Goal: Task Accomplishment & Management: Complete application form

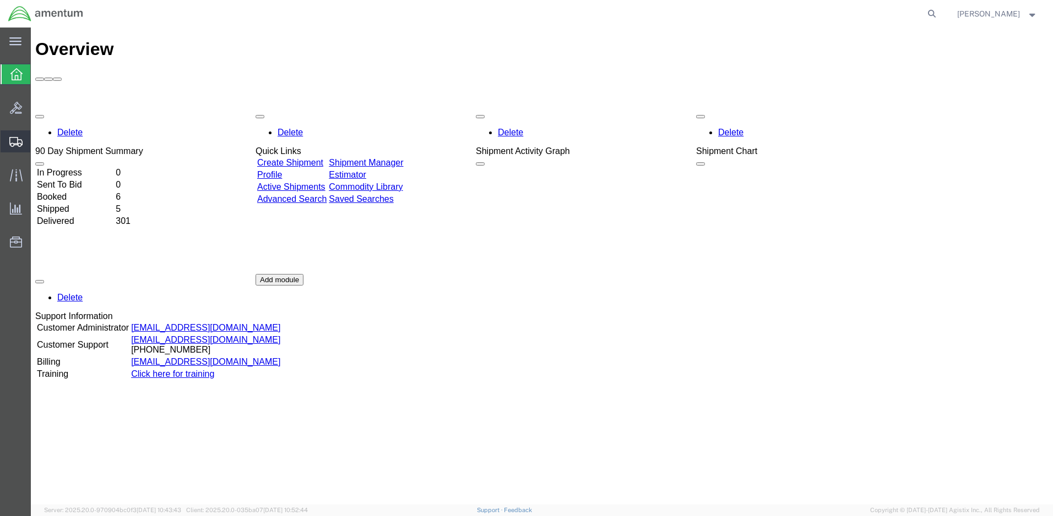
click at [0, 0] on span "Create Shipment" at bounding box center [0, 0] width 0 height 0
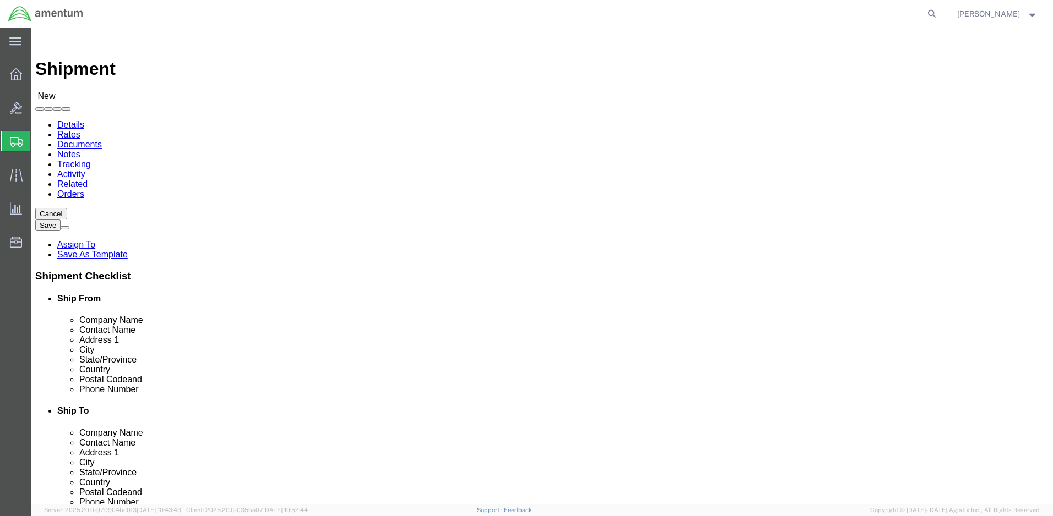
select select
click input "text"
type input "[PERSON_NAME]"
click p "- Amentum - ([PERSON_NAME]***) BLDG [STREET_ADDRESS][PERSON_NAME] Defrenn Army …"
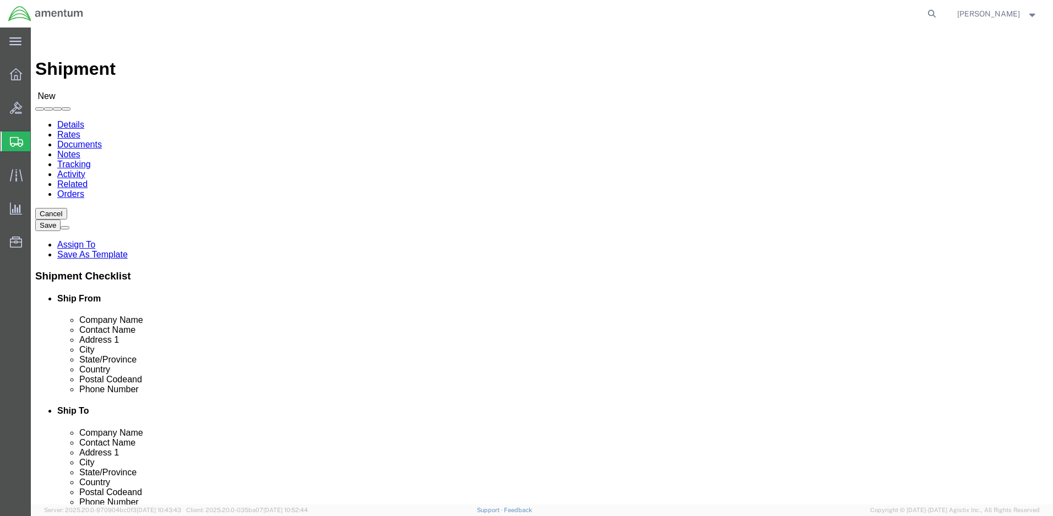
select select "[GEOGRAPHIC_DATA]"
type input "[PERSON_NAME]"
click input "text"
type input "[PERSON_NAME]"
click p "- Army AASF Amentum - ([PERSON_NAME]) Army AASF, Building 1183, [PERSON_NAME][G…"
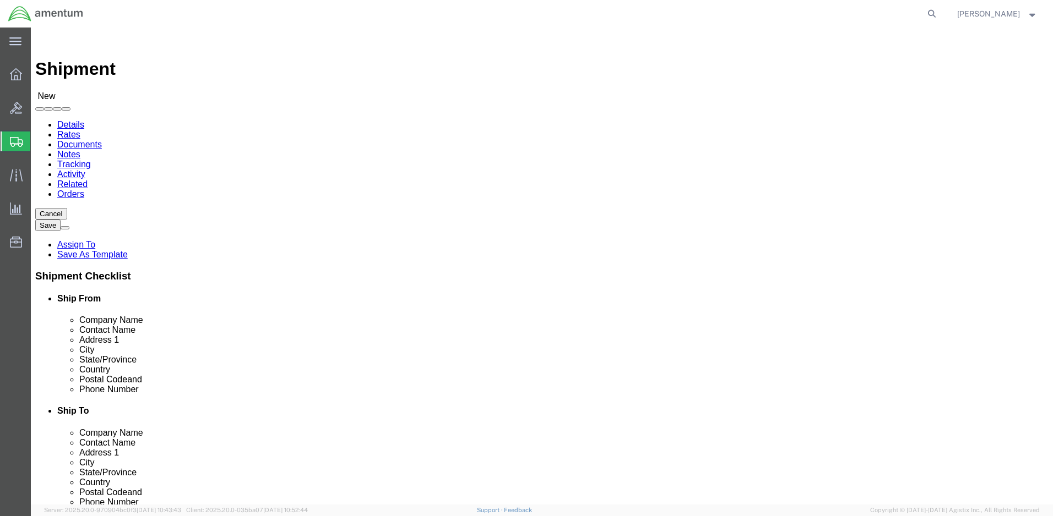
select select "[GEOGRAPHIC_DATA]"
type input "[PERSON_NAME]"
click input "text"
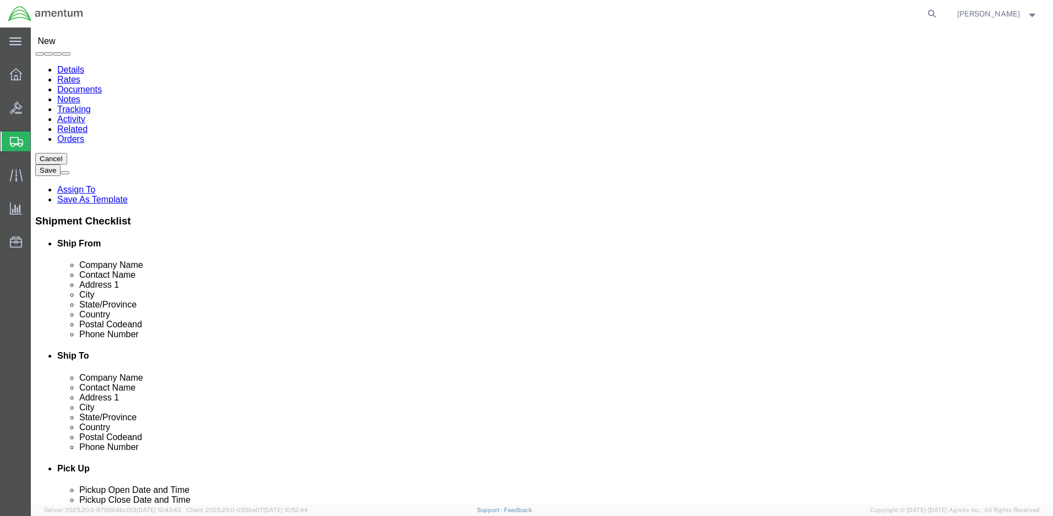
scroll to position [385, 0]
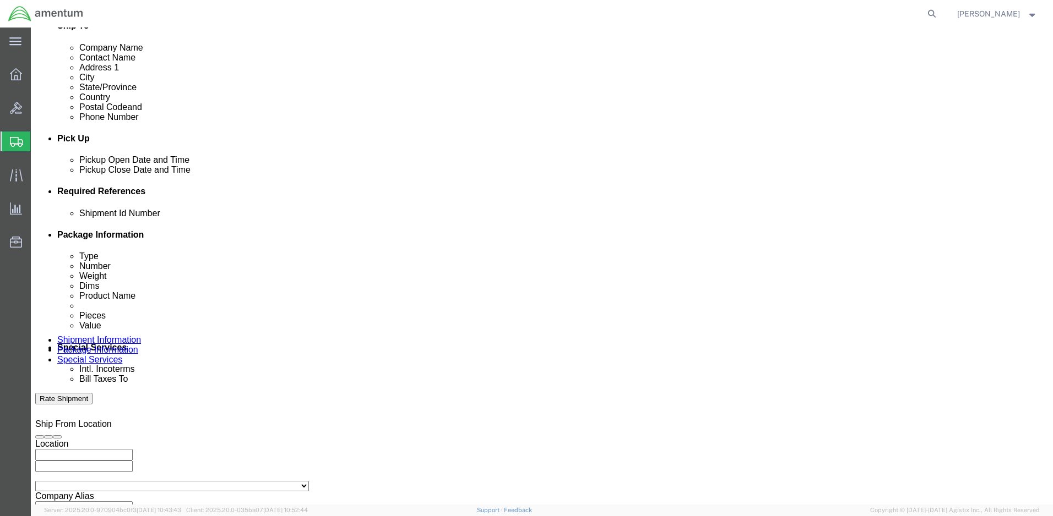
type input "[PHONE_NUMBER]"
click input "text"
paste input "4999.R.2521.BV.BM.0Z.ELFH.00"
type input "4999.R.2521.BV.BM.0Z.ELFH.00"
click button "Continue"
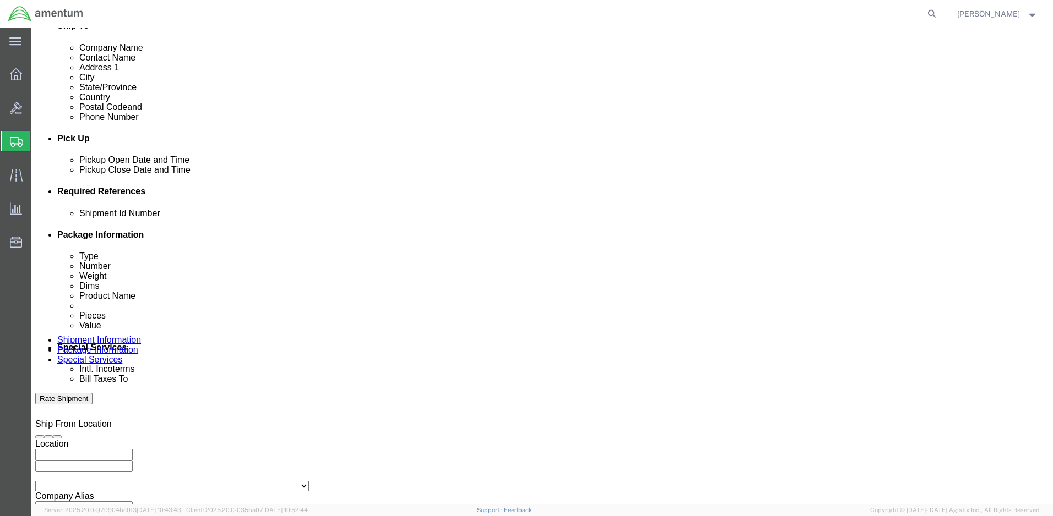
scroll to position [468, 0]
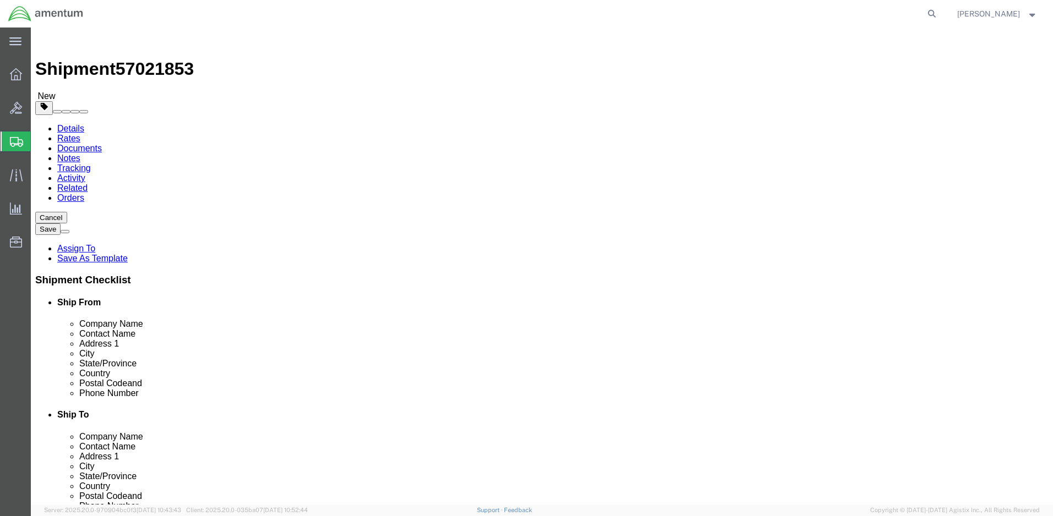
select select "PAK"
type input "10.25"
type input "12.75"
type input "1.00"
select select "ENV"
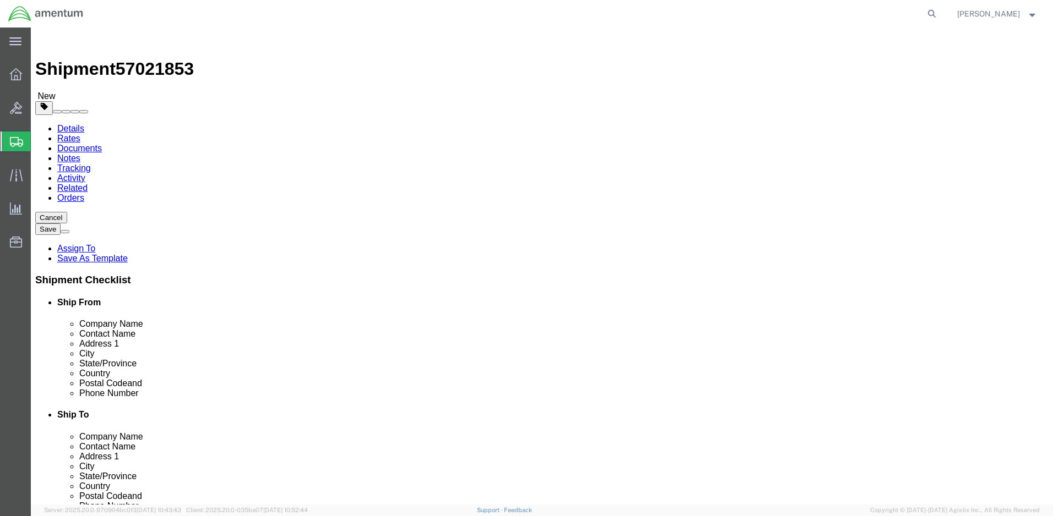
type input "9.50"
type input "12.50"
type input "0.25"
type input "1"
click link "Add Content"
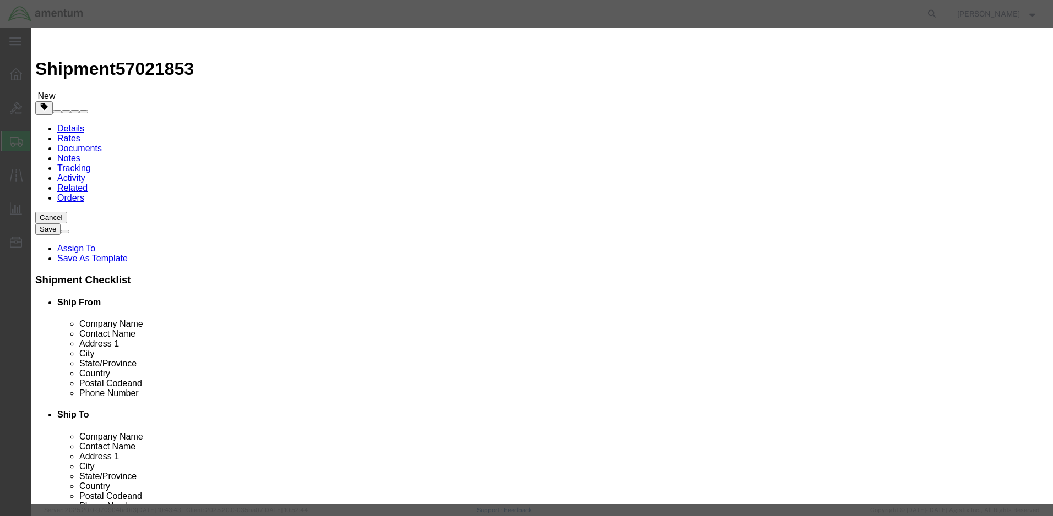
click input "text"
type input "Drug Sample Kits"
type input "1"
type input "1.00"
select select "50"
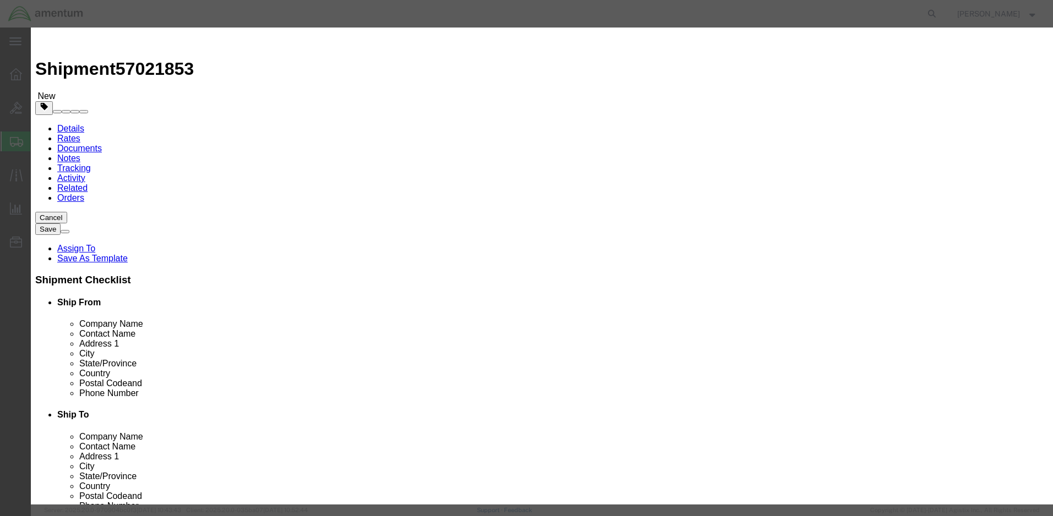
drag, startPoint x: 395, startPoint y: 86, endPoint x: 319, endPoint y: 78, distance: 75.9
click div "Commodity library Product Name Drug Sample Kits Drug Pieces 1 Select Bag Barrel…"
click textarea
paste textarea "Drug Sample Kits"
type textarea "Drug Sample Kits"
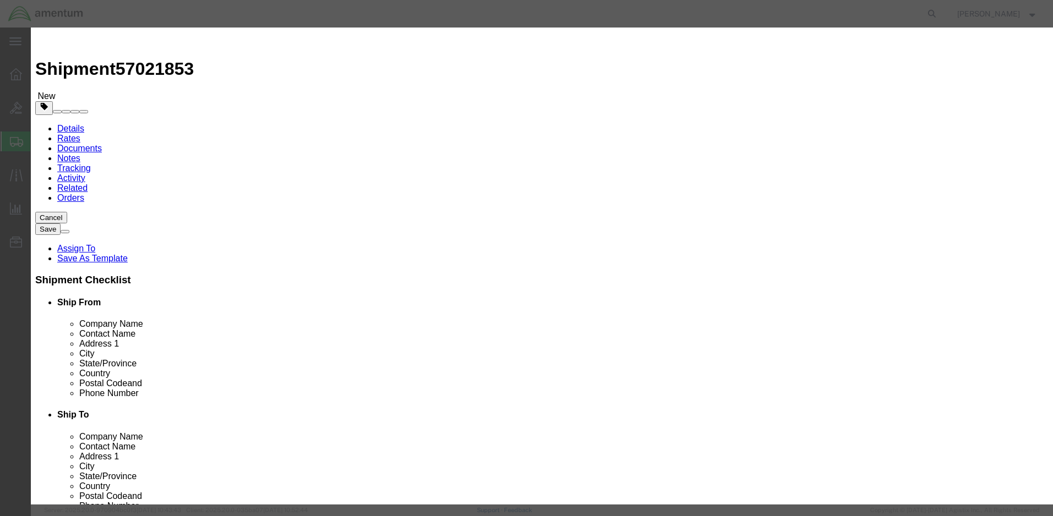
select select "US"
click button "Save & Close"
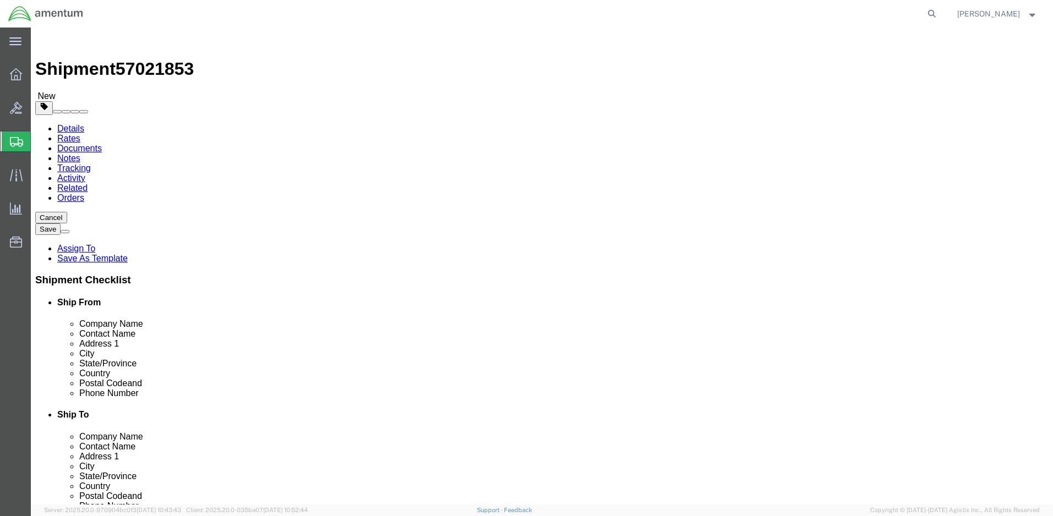
click button "Rate Shipment"
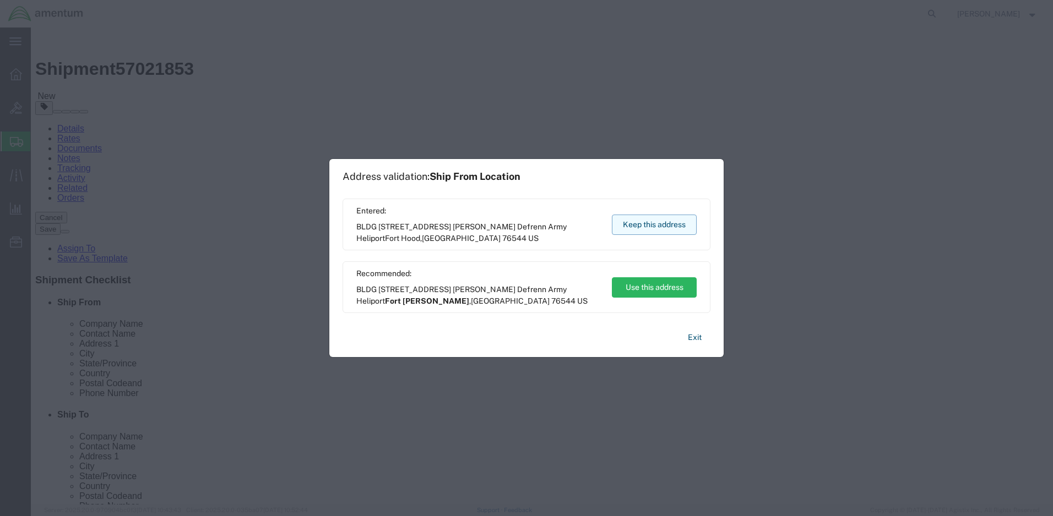
click at [642, 228] on button "Keep this address" at bounding box center [654, 225] width 85 height 20
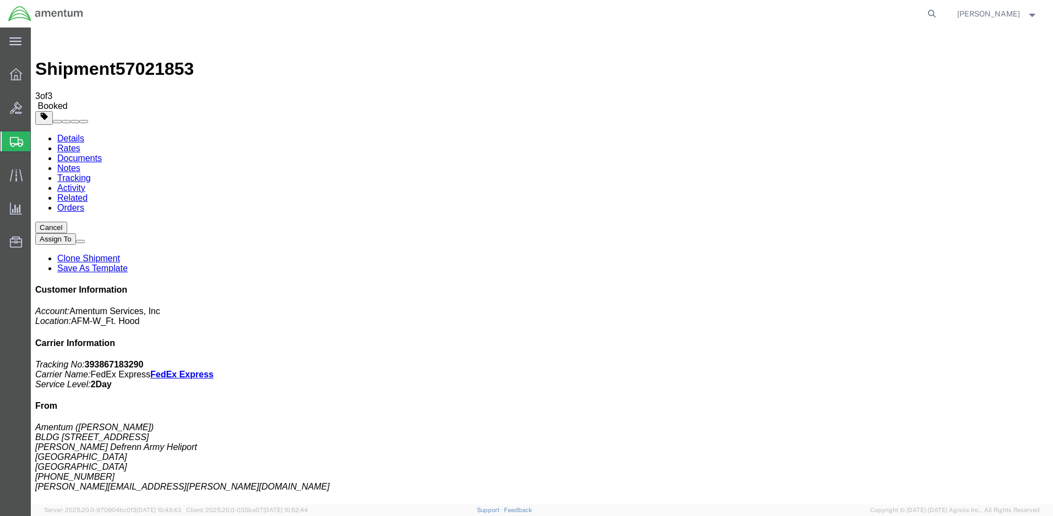
click at [939, 12] on icon at bounding box center [931, 13] width 15 height 15
click at [645, 12] on input "search" at bounding box center [756, 14] width 335 height 26
paste input "56759892"
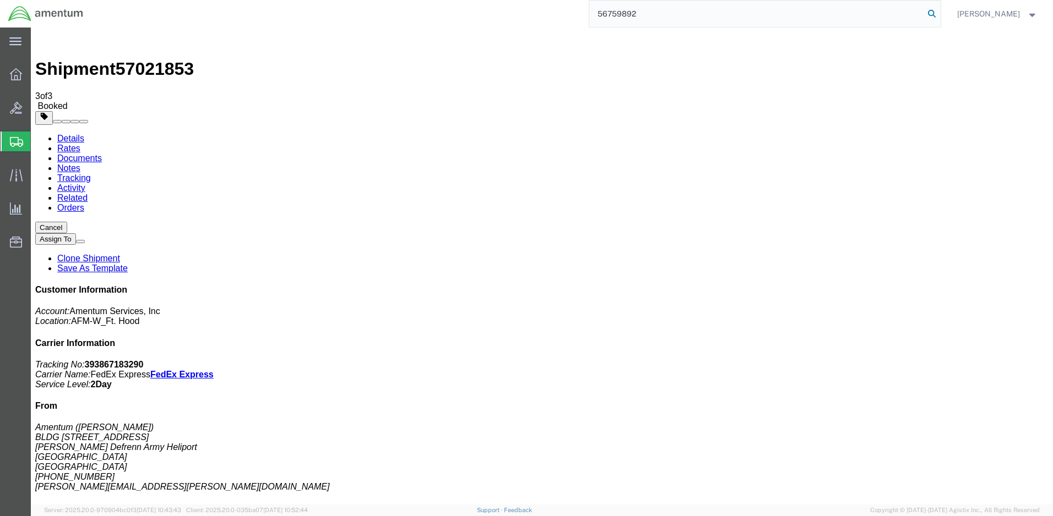
click at [939, 13] on icon at bounding box center [931, 13] width 15 height 15
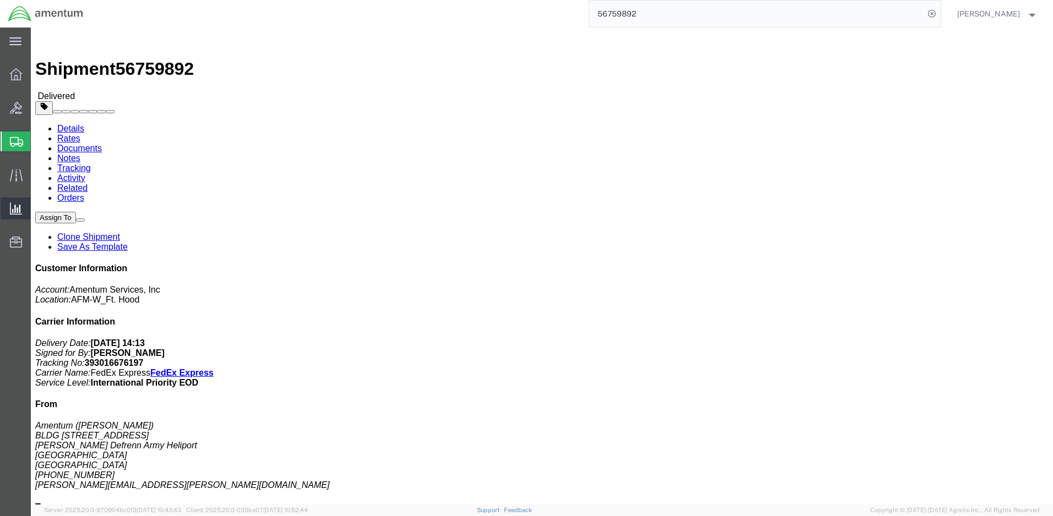
scroll to position [43, 0]
click at [627, 10] on input "56759892" at bounding box center [756, 14] width 335 height 26
click at [939, 11] on icon at bounding box center [931, 13] width 15 height 15
click at [623, 13] on input "56180081" at bounding box center [756, 14] width 335 height 26
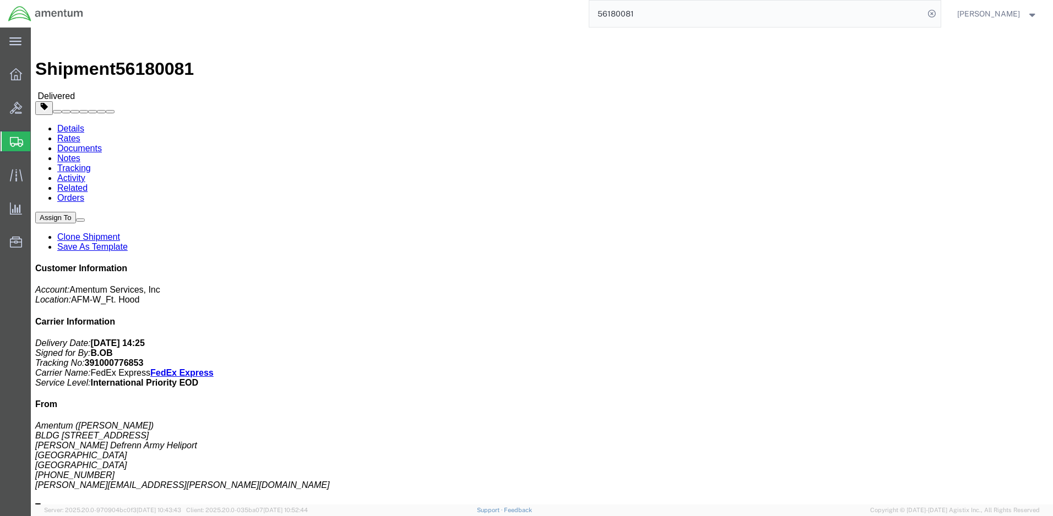
click at [623, 13] on input "56180081" at bounding box center [756, 14] width 335 height 26
click at [939, 14] on icon at bounding box center [931, 13] width 15 height 15
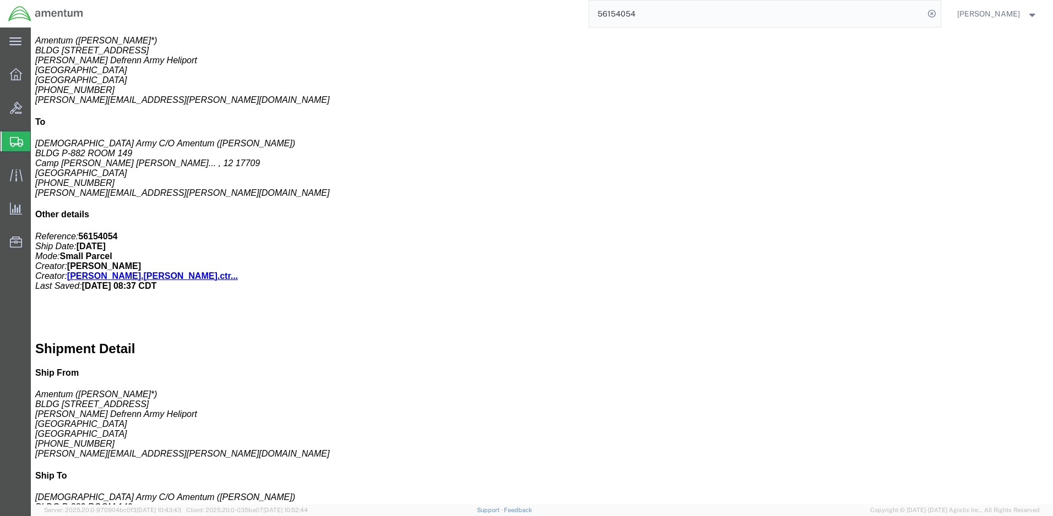
click at [623, 12] on input "56154054" at bounding box center [756, 14] width 335 height 26
type input "55850915"
click at [939, 14] on icon at bounding box center [931, 13] width 15 height 15
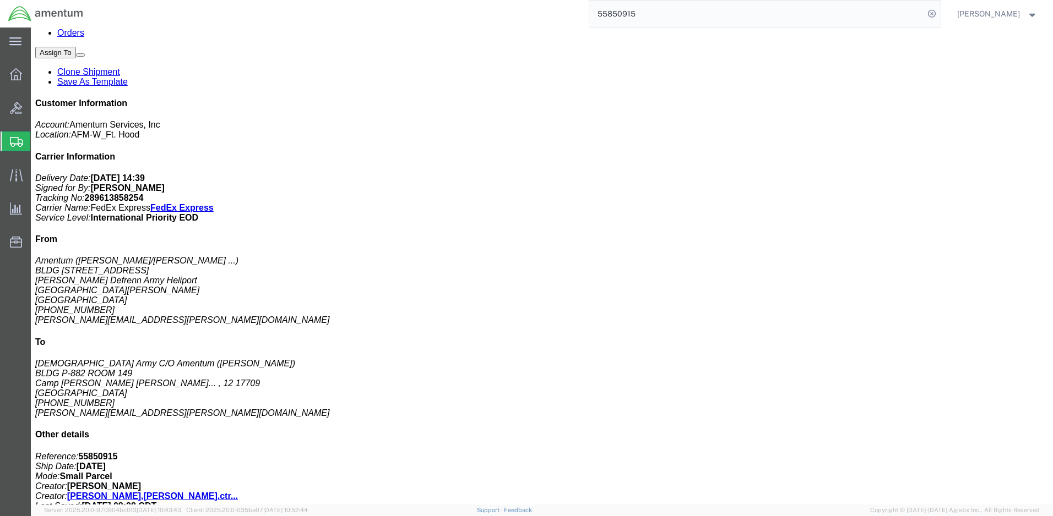
scroll to position [220, 0]
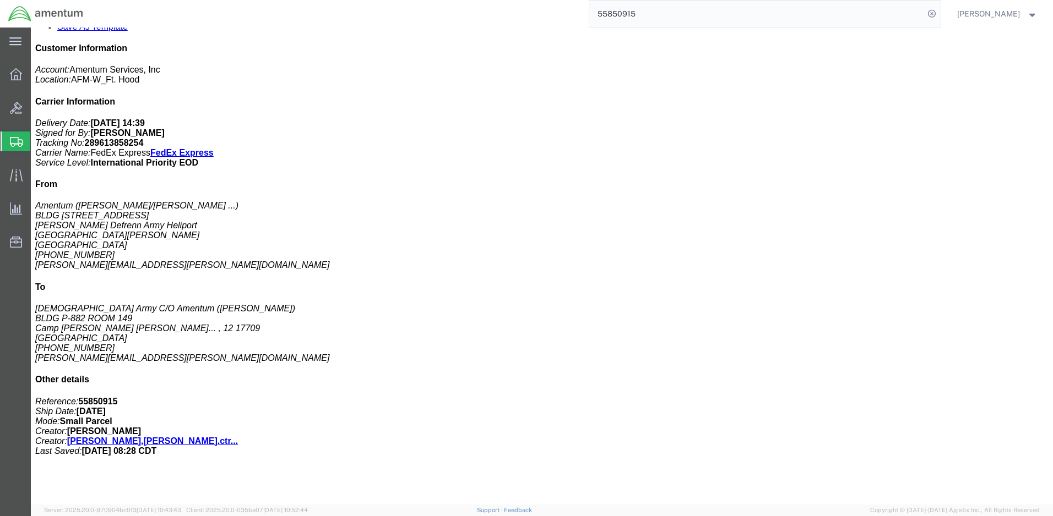
drag, startPoint x: 28, startPoint y: 193, endPoint x: 143, endPoint y: 281, distance: 144.6
click div "Quest Diagnostics Forms Pieces: 15.00 Each Total value: 5.00 USD Class: 50 Mode…"
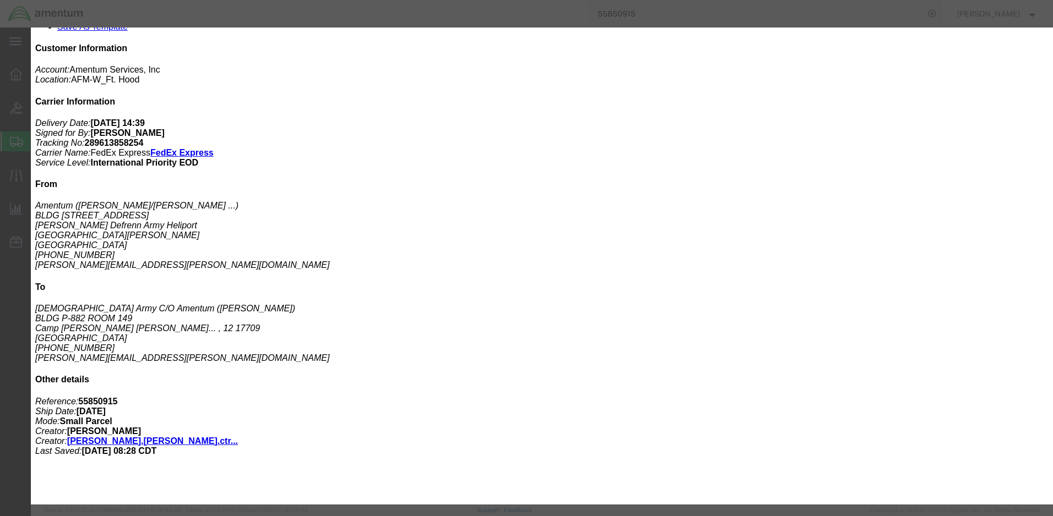
click div
drag, startPoint x: 219, startPoint y: 49, endPoint x: 681, endPoint y: 68, distance: 462.9
click div "Product Name: Quest Diagnostics Forms Description: QD20315 Class: 50 Transport …"
click h4 "Export Information"
drag, startPoint x: 217, startPoint y: 48, endPoint x: 660, endPoint y: 83, distance: 443.4
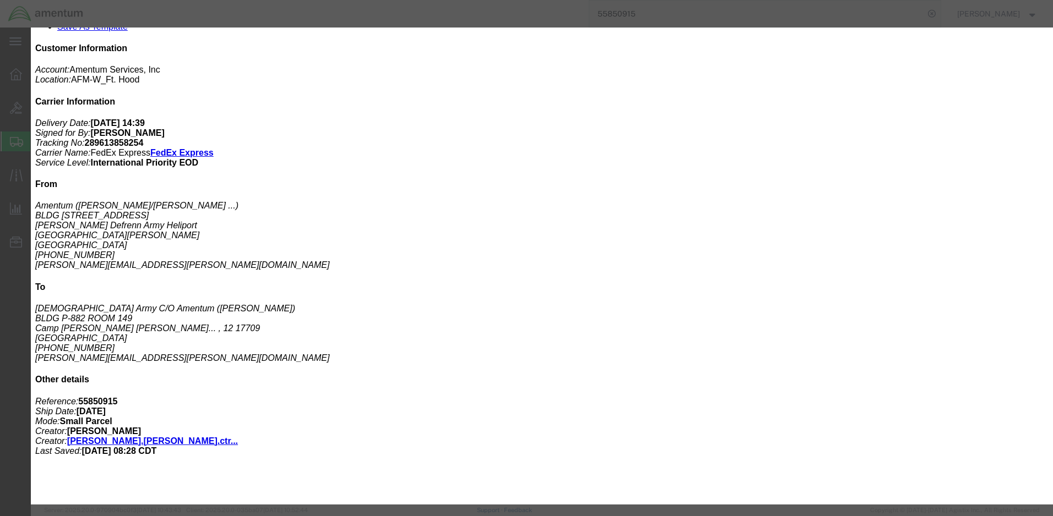
click div "Product Name: Quest Diagnostics Forms Description: QD20315 Class: 50 Transport …"
drag, startPoint x: 660, startPoint y: 83, endPoint x: 638, endPoint y: 70, distance: 24.9
click div
click icon "button"
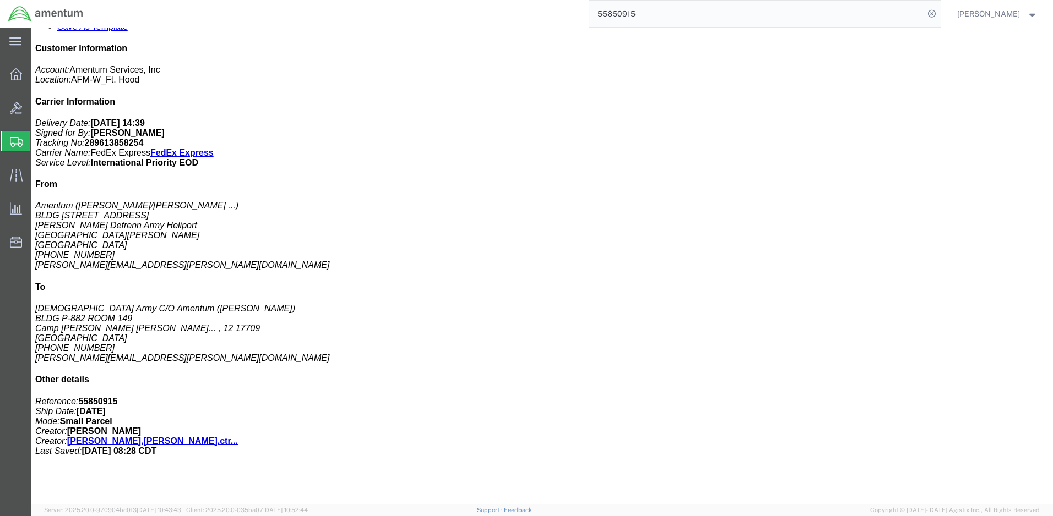
click h3 "Oral Fluid Collection Device"
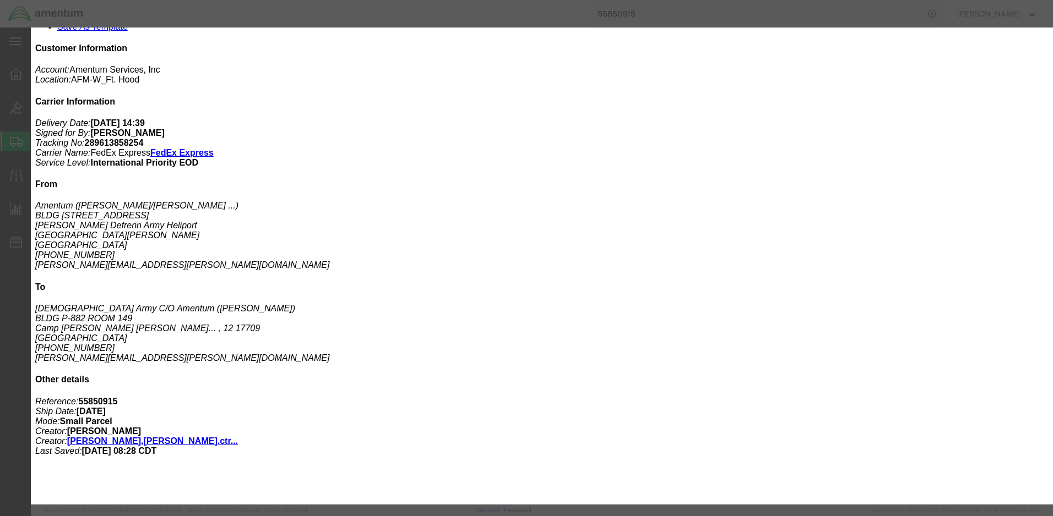
drag, startPoint x: 217, startPoint y: 47, endPoint x: 697, endPoint y: 140, distance: 489.0
click div "Product Name: Oral Fluid Collection Device Description: 154311 Class: 50 Pieces…"
click h4 "Export Information"
drag, startPoint x: 652, startPoint y: 181, endPoint x: 643, endPoint y: 177, distance: 9.6
click div "Country: [GEOGRAPHIC_DATA] Import ID: Controlled: Shipment Controlled: HTS/Tari…"
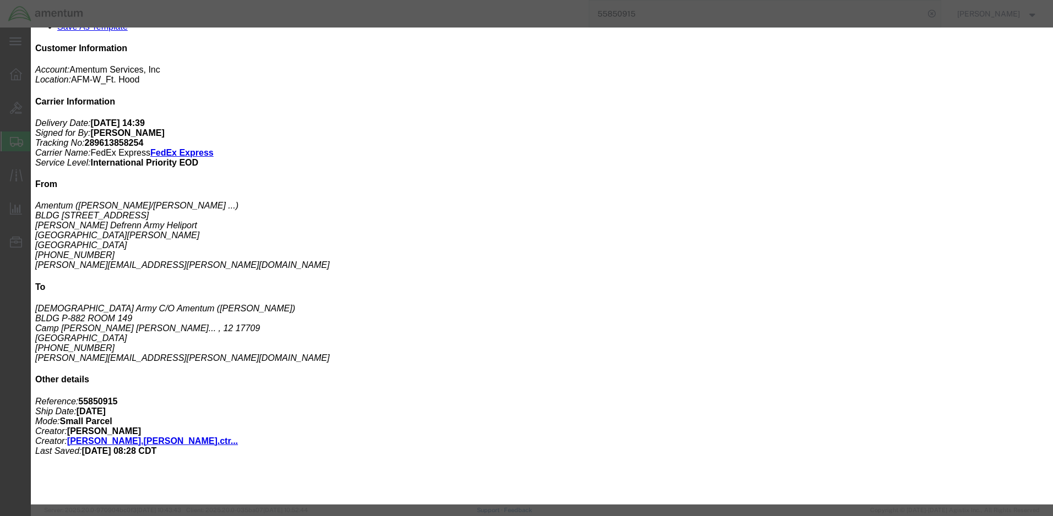
drag, startPoint x: 217, startPoint y: 50, endPoint x: 662, endPoint y: 73, distance: 446.0
click div "Product Name: Oral Fluid Collection Device Description: 154311 Class: 50 Pieces…"
drag, startPoint x: 663, startPoint y: 73, endPoint x: 631, endPoint y: 70, distance: 31.5
click icon "button"
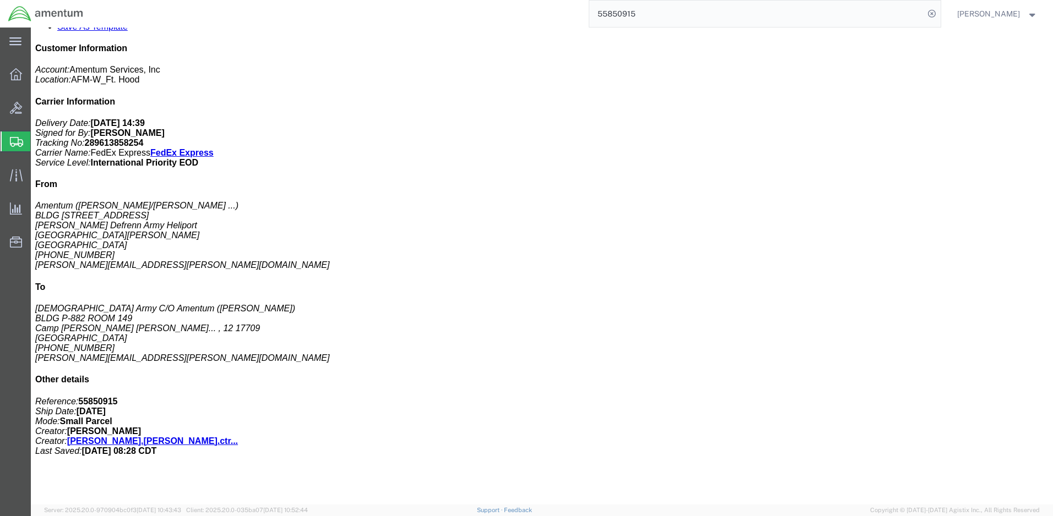
click div "# 1 1 PAK Total weight: 2.00 LBS Tracking: 289613858254 Dimensions: L 10.25 x W…"
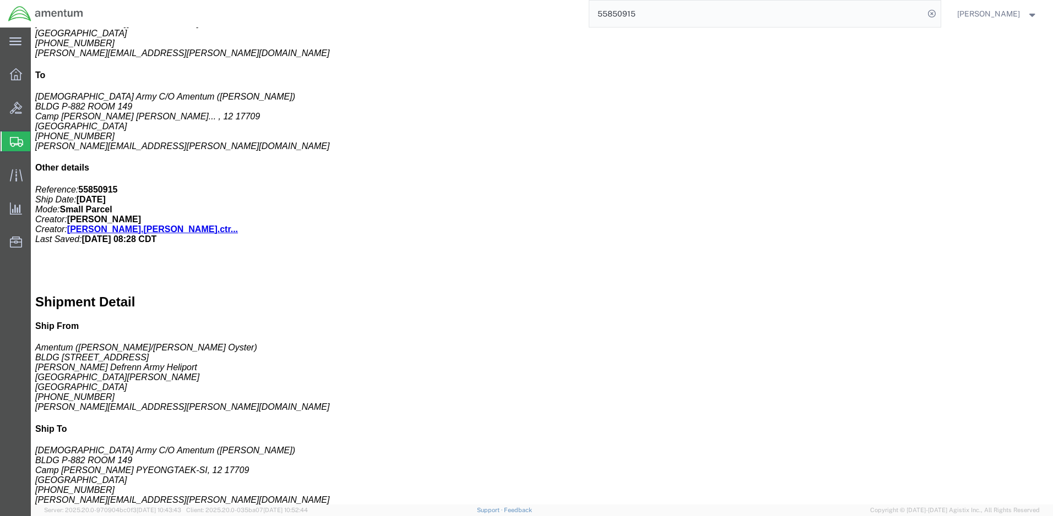
scroll to position [0, 0]
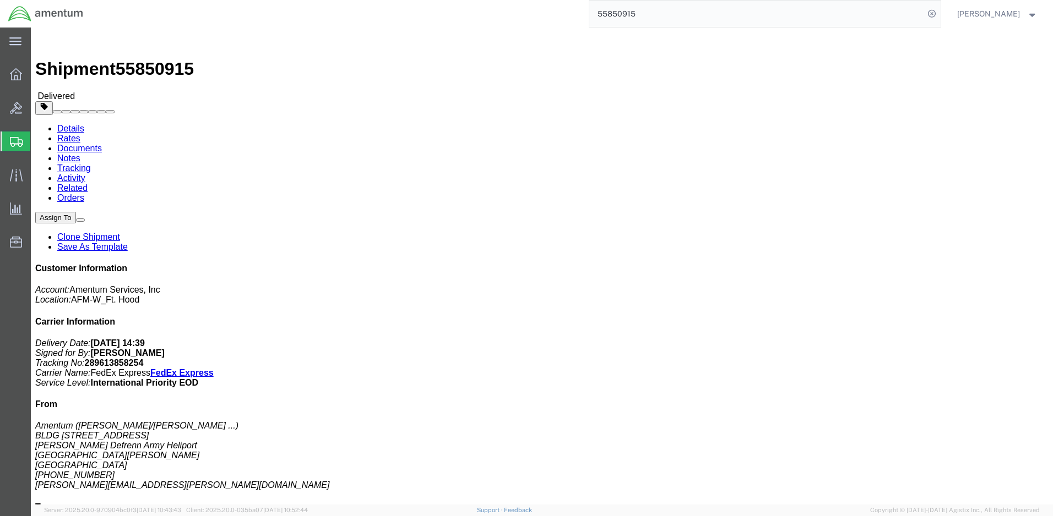
click p "Shipment Id Number: 55850915 Project Number: 4999.R.2521.AB.AD.02.KREA.00"
click at [0, 0] on span "Create Shipment" at bounding box center [0, 0] width 0 height 0
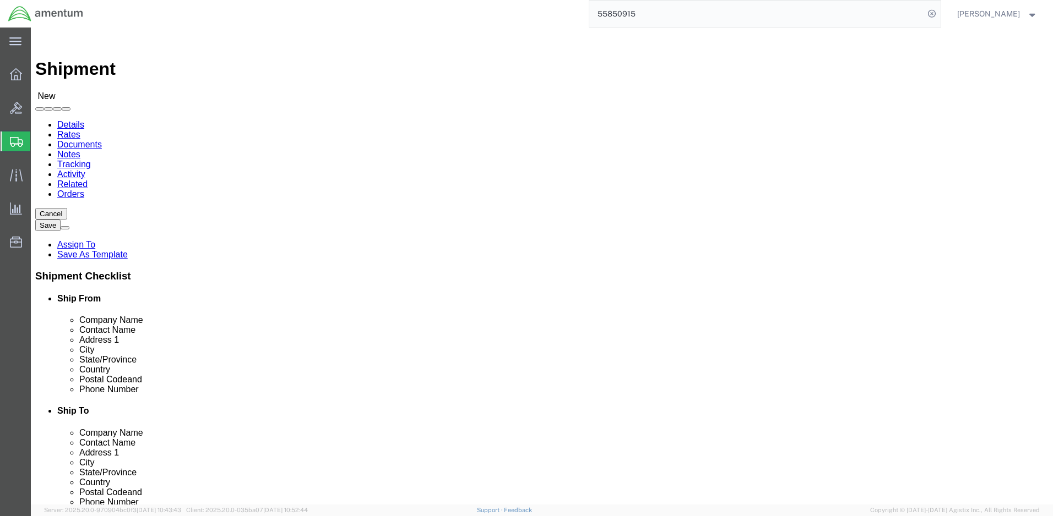
click input "text"
type input "[PERSON_NAME]"
click p "- Amentum - ([PERSON_NAME]***) BLDG [STREET_ADDRESS][PERSON_NAME] Defrenn Army …"
select select "[GEOGRAPHIC_DATA]"
type input "[PERSON_NAME]"
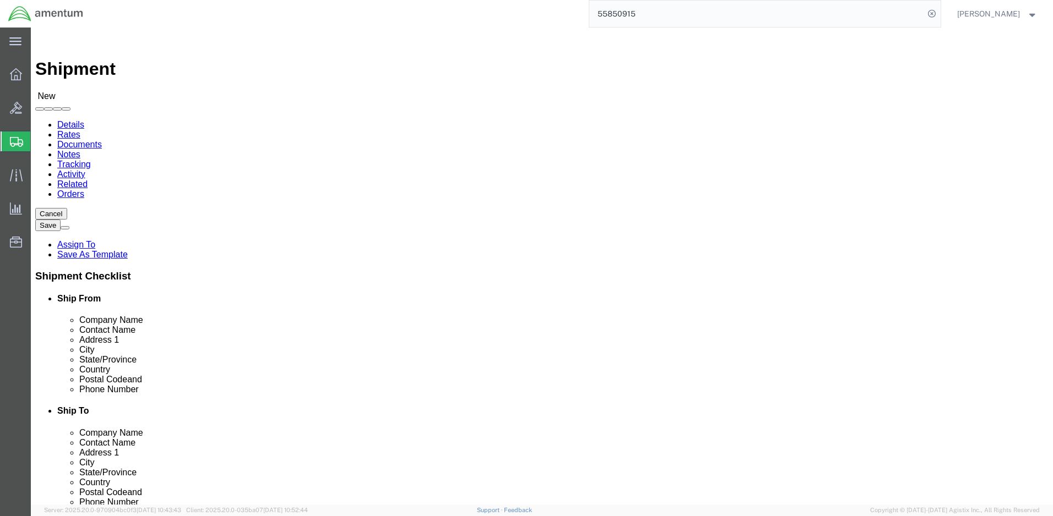
click input "text"
type input "US"
click p "- [DEMOGRAPHIC_DATA] Army C/O Amentum - ([PERSON_NAME]) Camp [PERSON_NAME] PYEO…"
select select "12"
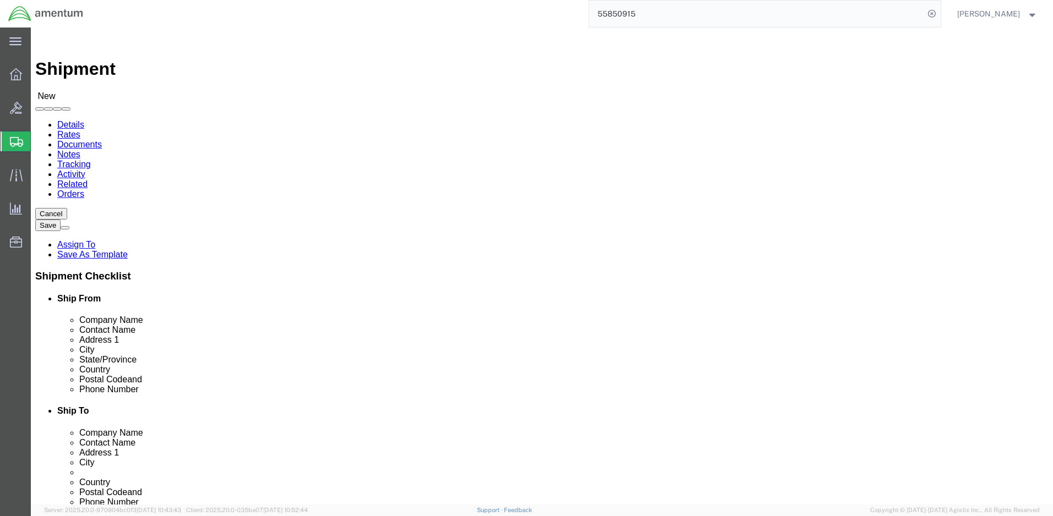
type input "[DEMOGRAPHIC_DATA] Army C/O Amentum"
click input "text"
paste input "[PHONE_NUMBER]"
type input "[PHONE_NUMBER]"
click input "text"
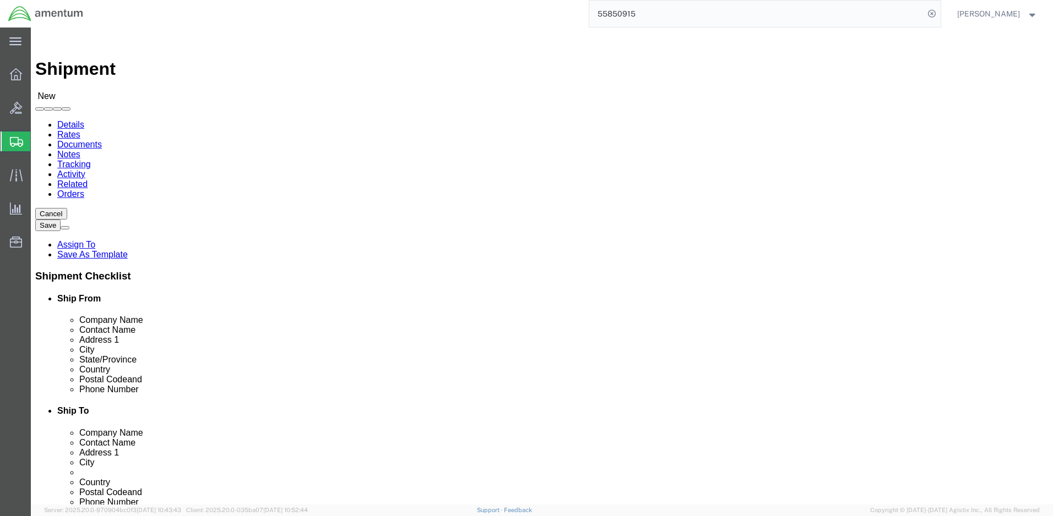
paste input "4999.R.2521.AB.AD.02.KREA.00"
type input "4999.R.2521.AB.AD.02.KREA.00"
click button "Continue"
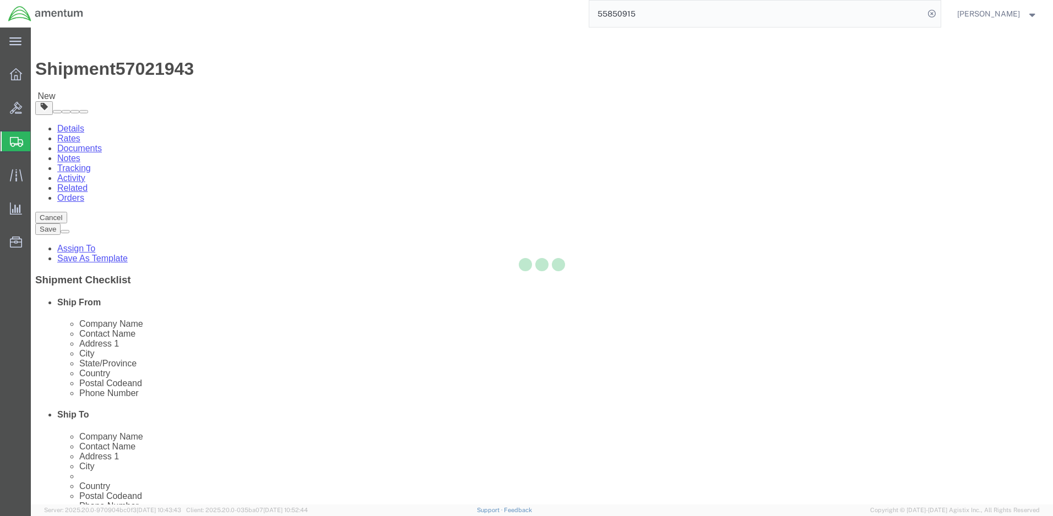
select select "CBOX"
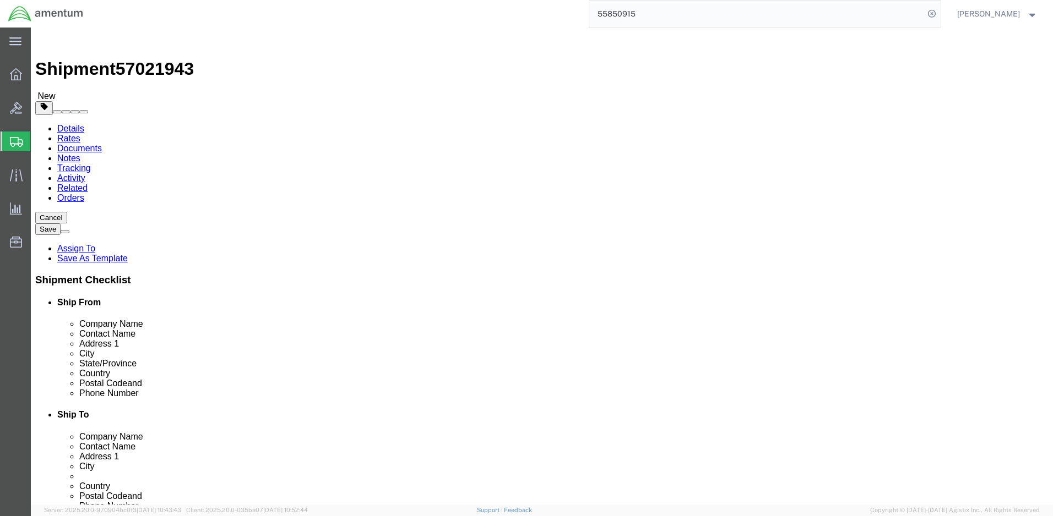
click input "text"
type input "11"
type input "10"
type input "3"
type input "2.0"
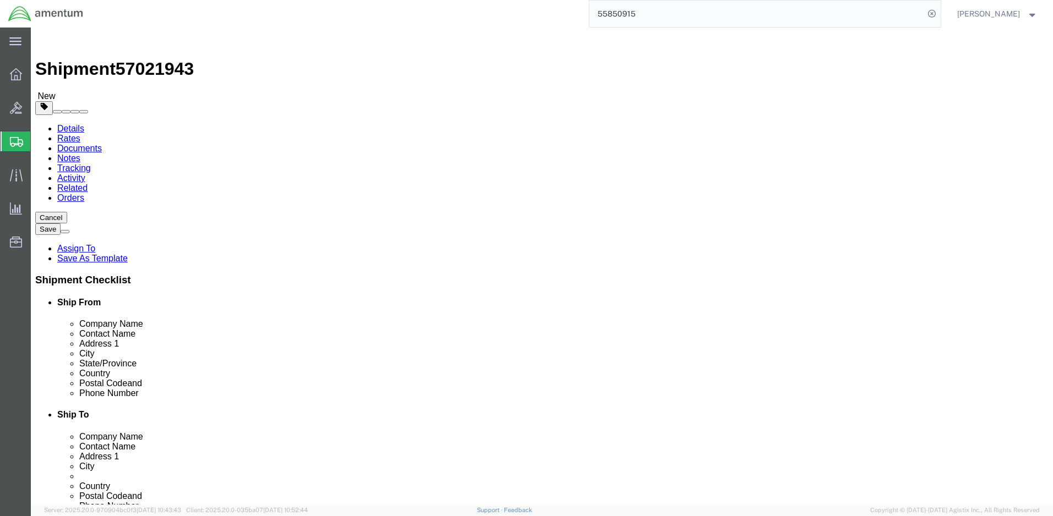
click link "Add Content"
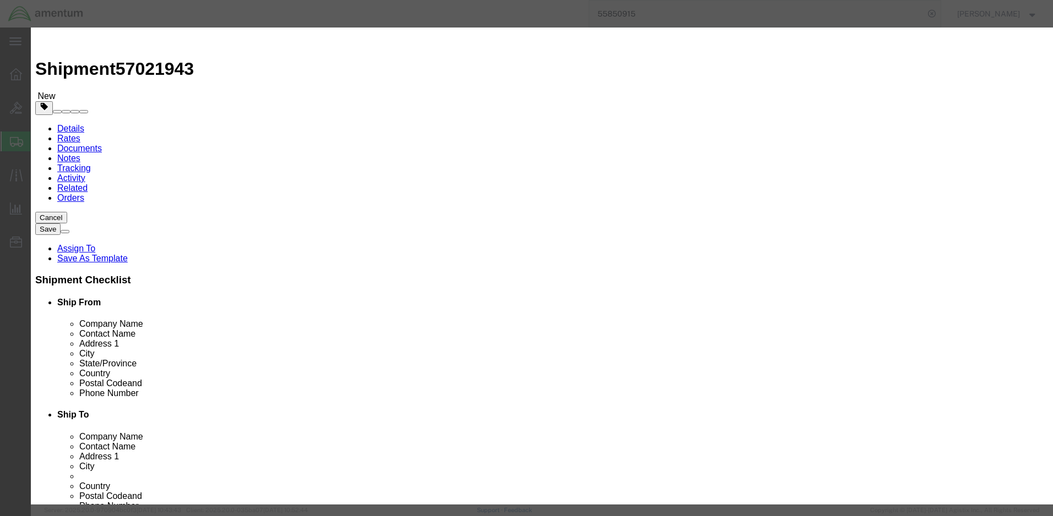
click input "text"
paste input "Quest Diagnostics Forms"
type input "Quest Diagnostics Forms"
drag, startPoint x: 332, startPoint y: 106, endPoint x: 315, endPoint y: 102, distance: 17.5
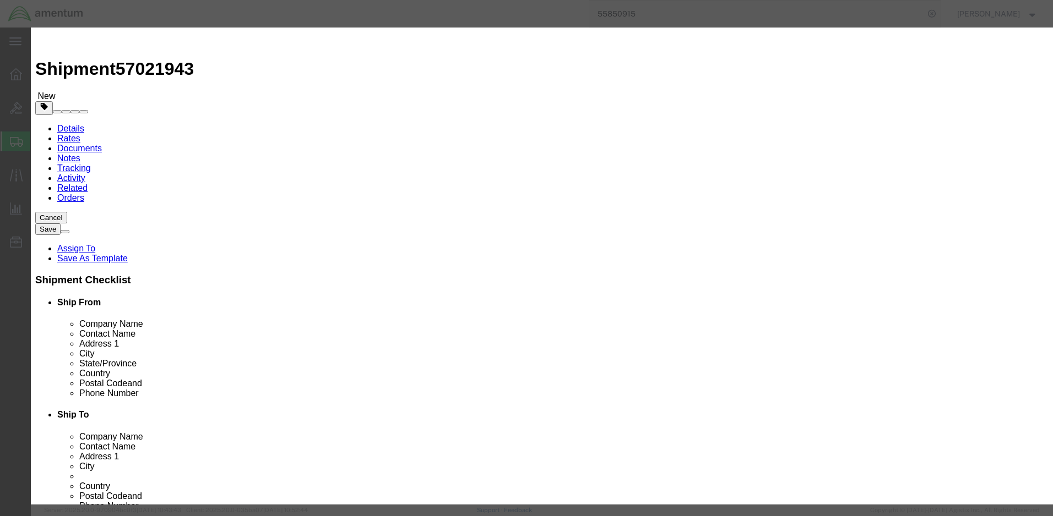
click div "0"
type input "20"
click input "text"
type input "10.00"
select select "50"
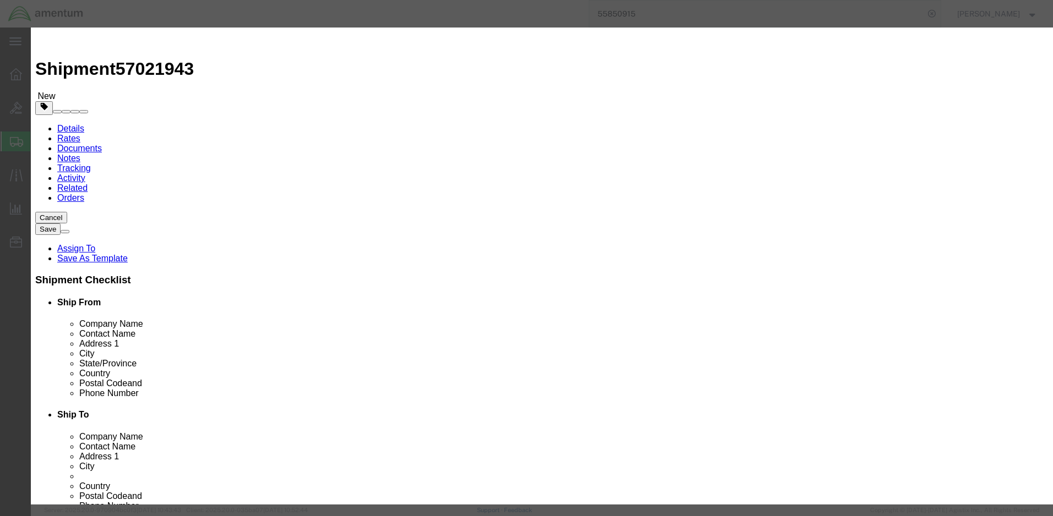
click textarea
paste textarea "QD20315"
type textarea "QD20315"
select select "US"
click input "text"
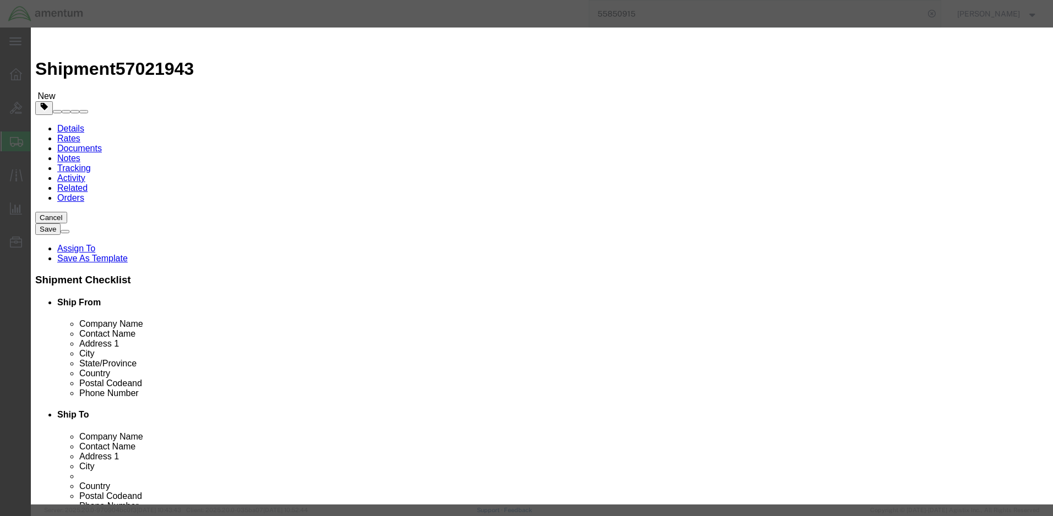
type input "NA"
click textarea
click textarea "MFR:"
paste textarea "Quest Diagnostics"
type textarea "MFR: Quest Diagnostics"
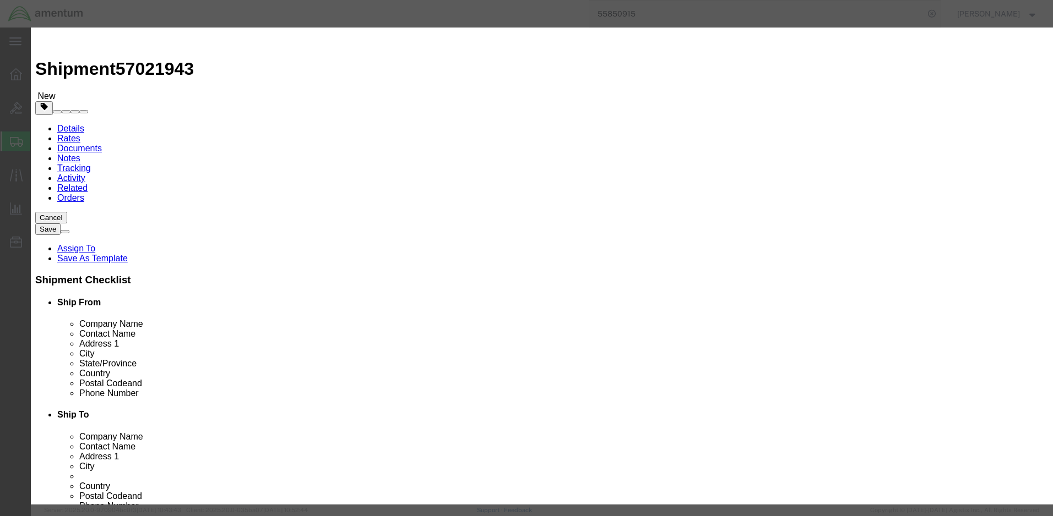
drag, startPoint x: 656, startPoint y: 83, endPoint x: 618, endPoint y: 85, distance: 38.1
click textarea "QD20315"
click input "text"
paste input "QD20315"
type input "QD20315"
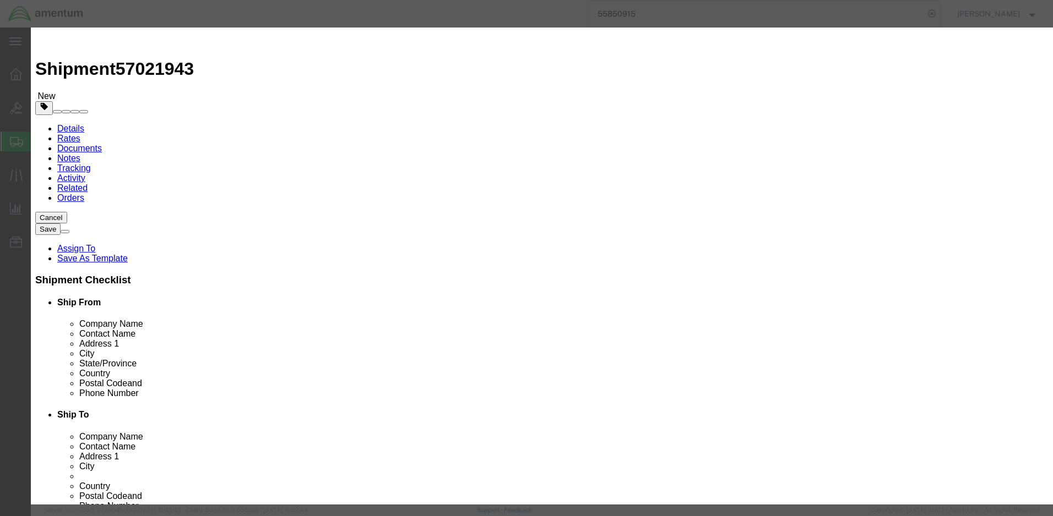
click button "Save & Close"
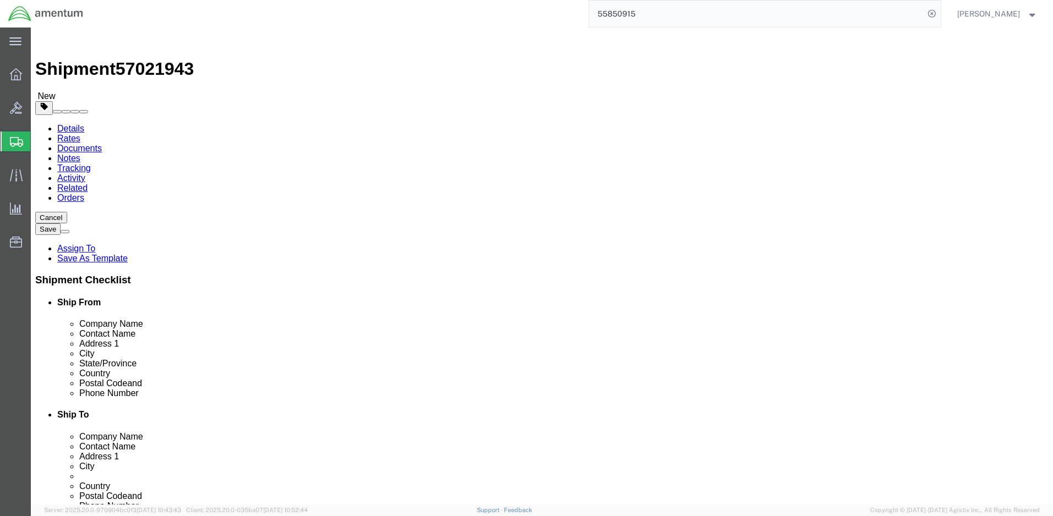
click link "Add Content"
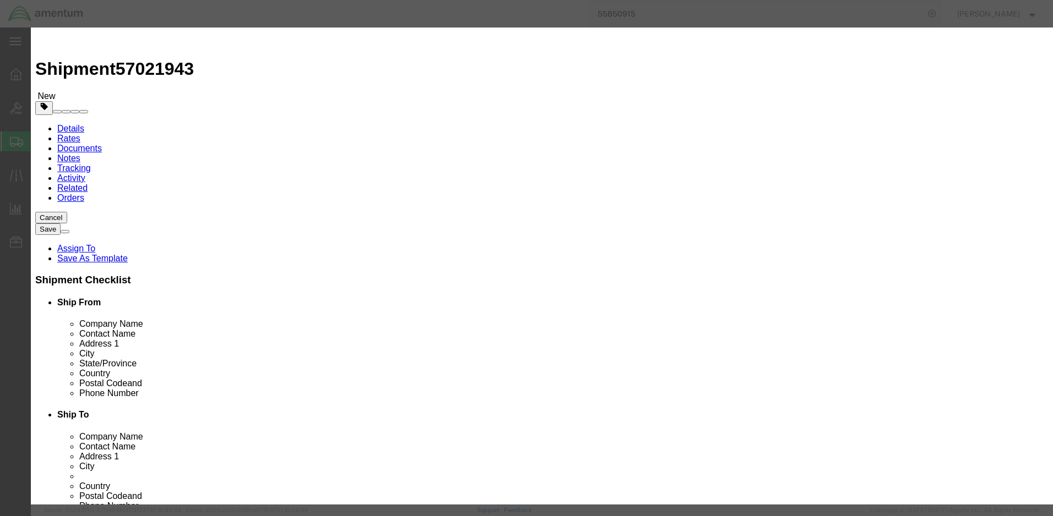
click input "text"
paste input "Oral Fluid Collection Device"
type input "Oral Fluid Collection Device"
drag, startPoint x: 329, startPoint y: 105, endPoint x: 317, endPoint y: 105, distance: 11.6
click div "0"
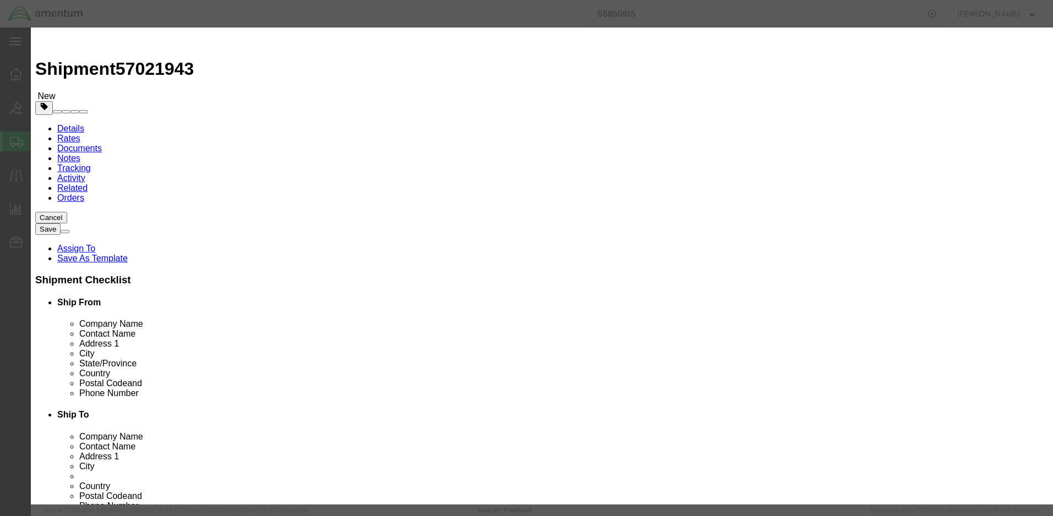
type input "20"
click input "text"
type input "20.00"
select select "50"
click textarea
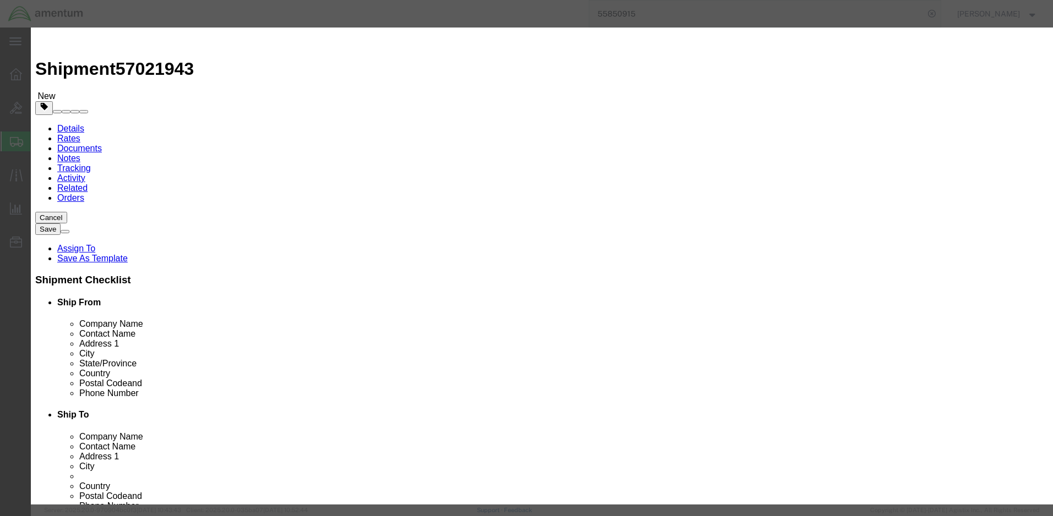
paste textarea "154311"
type textarea "154311"
select select "US"
click input "text"
type input "NA"
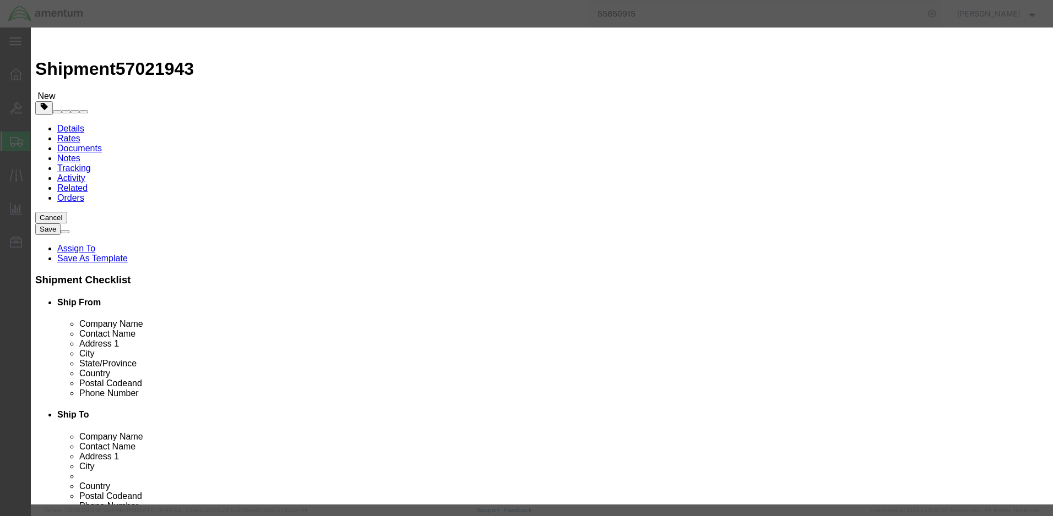
click textarea
type textarea "NFR: Quantisal"
drag, startPoint x: 647, startPoint y: 85, endPoint x: 618, endPoint y: 83, distance: 28.7
click textarea "154311"
click input "text"
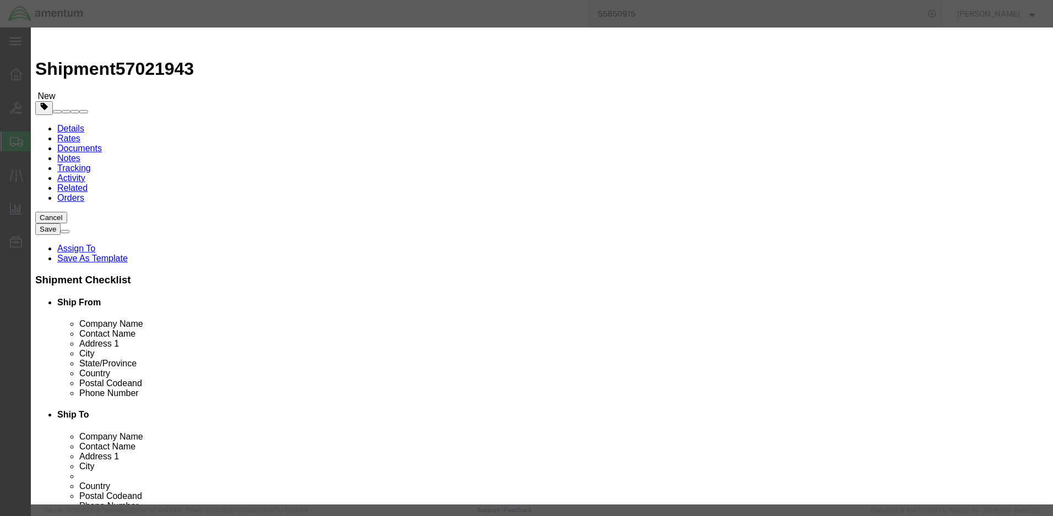
paste input "154311"
type input "154311"
click button "Save & Close"
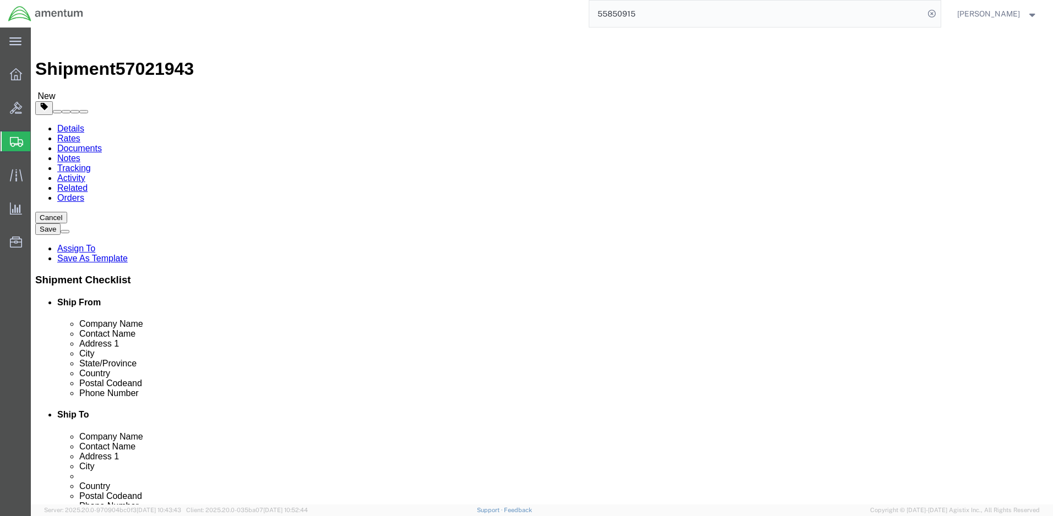
click link "Save As Template"
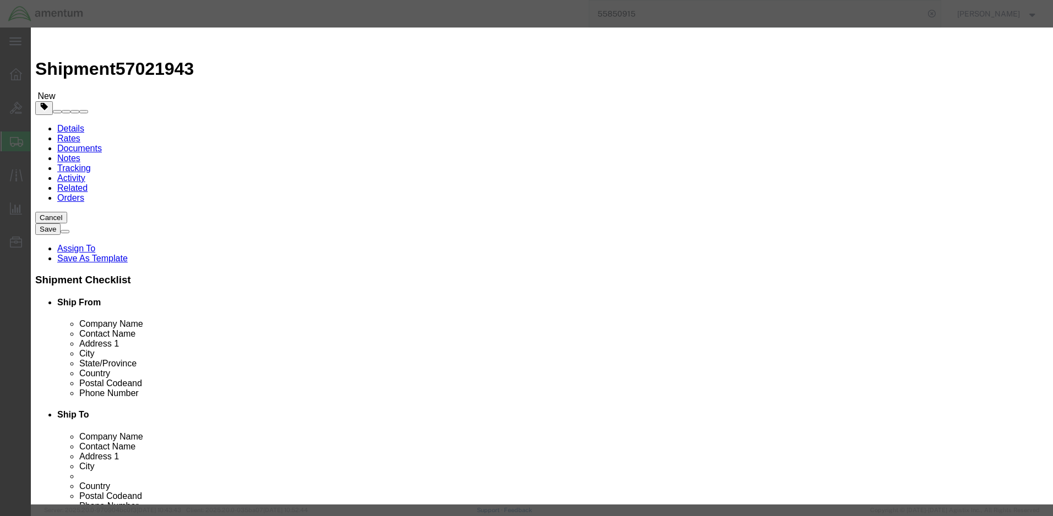
click input "text"
type input "Korea Shipment [DATE]"
click textarea
type textarea "S"
type textarea "Oral Fluid Co"
